Goal: Information Seeking & Learning: Learn about a topic

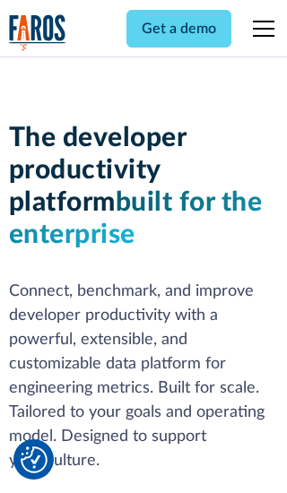
scroll to position [270, 0]
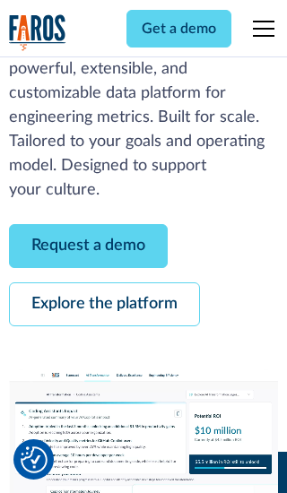
click at [88, 245] on link "Request a demo" at bounding box center [88, 246] width 159 height 44
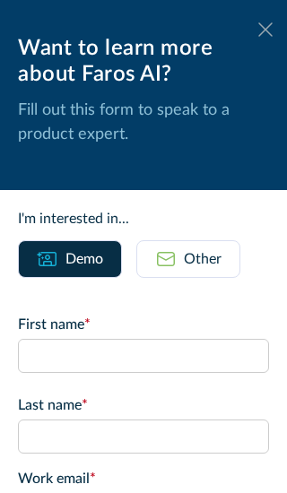
click at [265, 30] on icon at bounding box center [265, 28] width 14 height 13
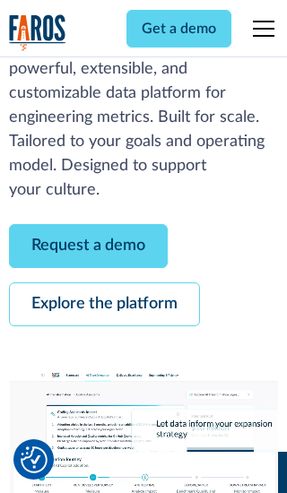
scroll to position [329, 0]
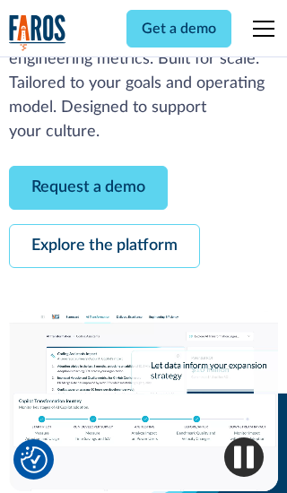
click at [104, 245] on link "Explore the platform" at bounding box center [104, 246] width 191 height 44
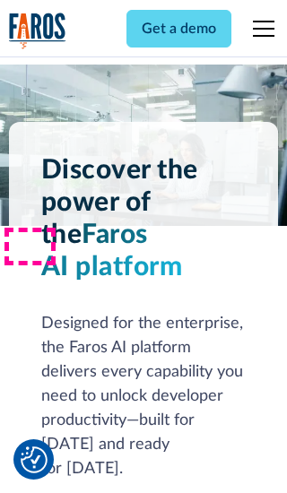
scroll to position [13460, 0]
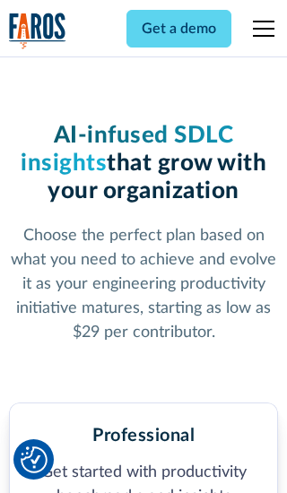
scroll to position [2783, 0]
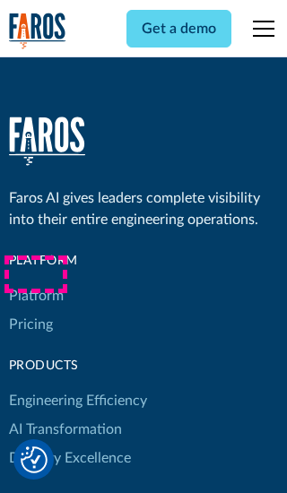
click at [35, 281] on link "Platform" at bounding box center [36, 295] width 55 height 29
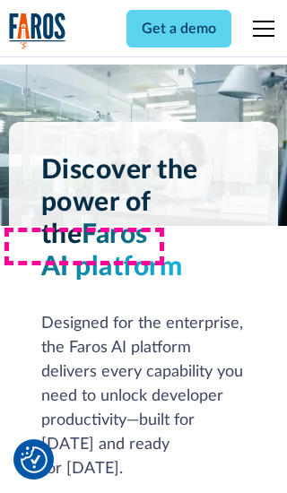
scroll to position [14035, 0]
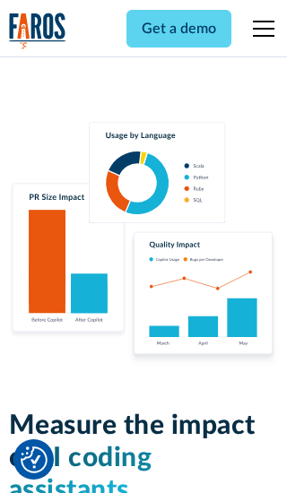
scroll to position [11078, 0]
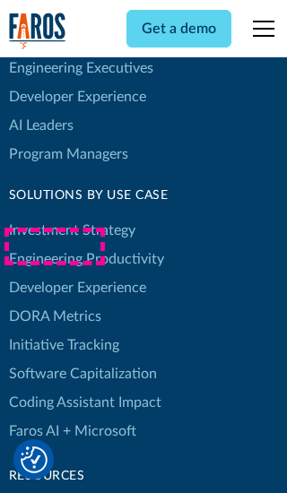
click at [54, 302] on link "DORA Metrics" at bounding box center [55, 316] width 92 height 29
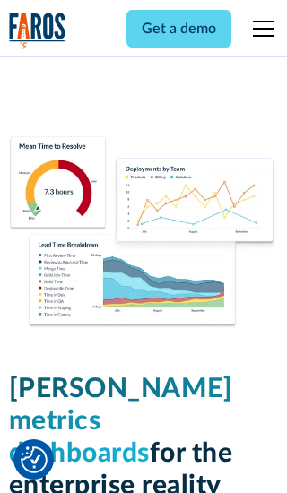
scroll to position [7849, 0]
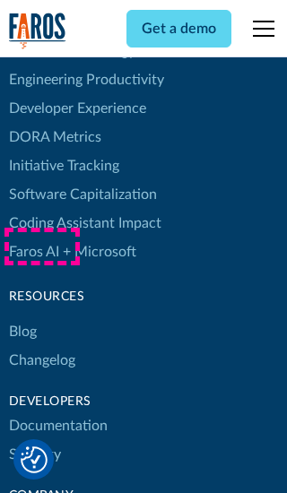
scroll to position [8022, 0]
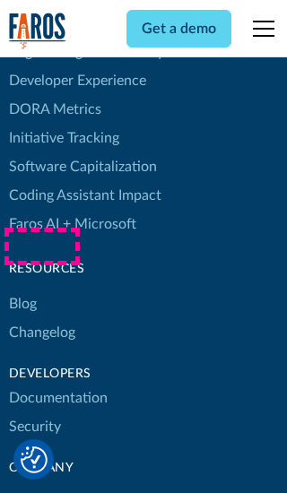
click at [41, 318] on link "Changelog" at bounding box center [42, 332] width 66 height 29
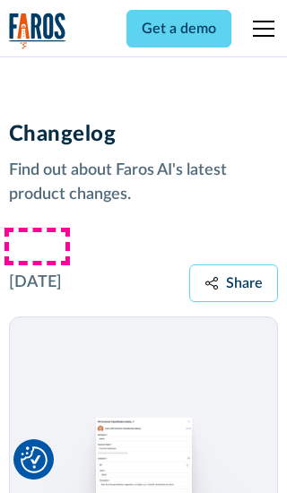
scroll to position [21612, 0]
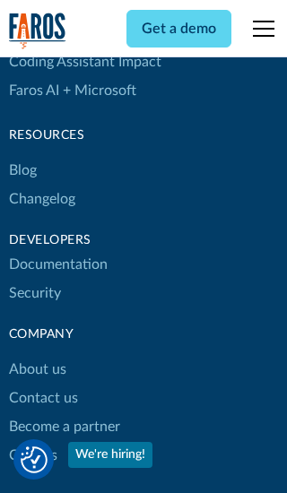
click at [37, 355] on link "About us" at bounding box center [37, 369] width 57 height 29
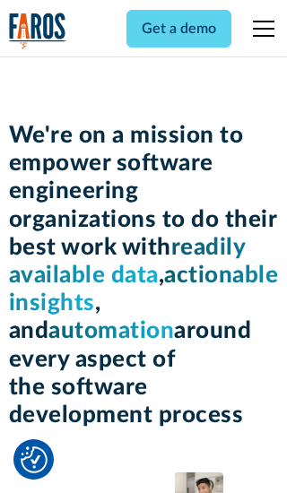
scroll to position [6155, 0]
